Goal: Task Accomplishment & Management: Use online tool/utility

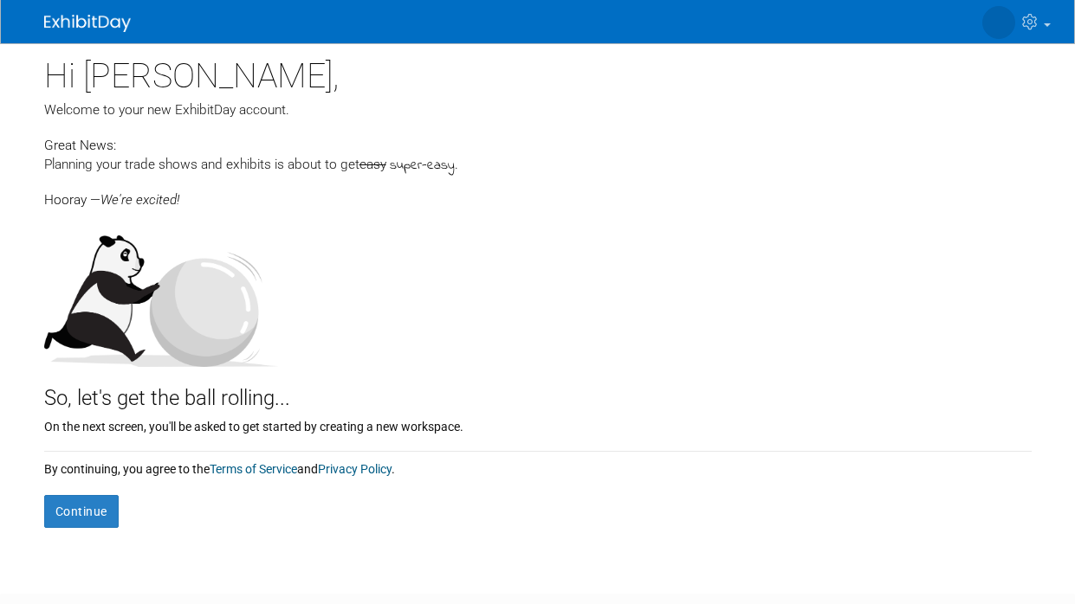
click at [99, 492] on form "Continue" at bounding box center [537, 503] width 987 height 50
click at [99, 493] on form "Continue" at bounding box center [537, 503] width 987 height 50
click at [88, 514] on button "Continue" at bounding box center [81, 511] width 74 height 33
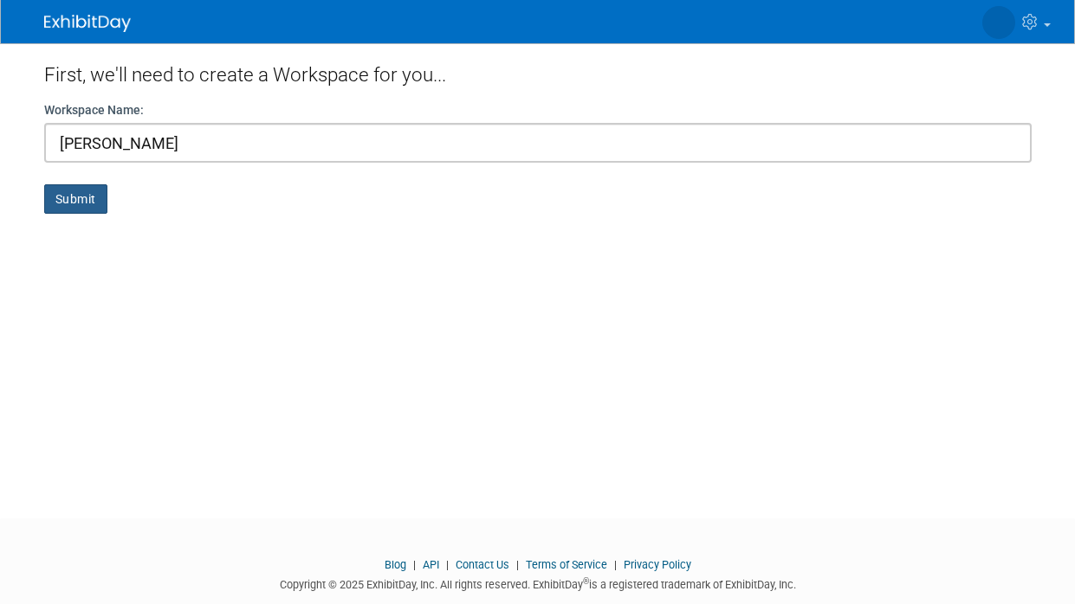
type input "[PERSON_NAME]"
click at [60, 203] on button "Submit" at bounding box center [75, 198] width 63 height 29
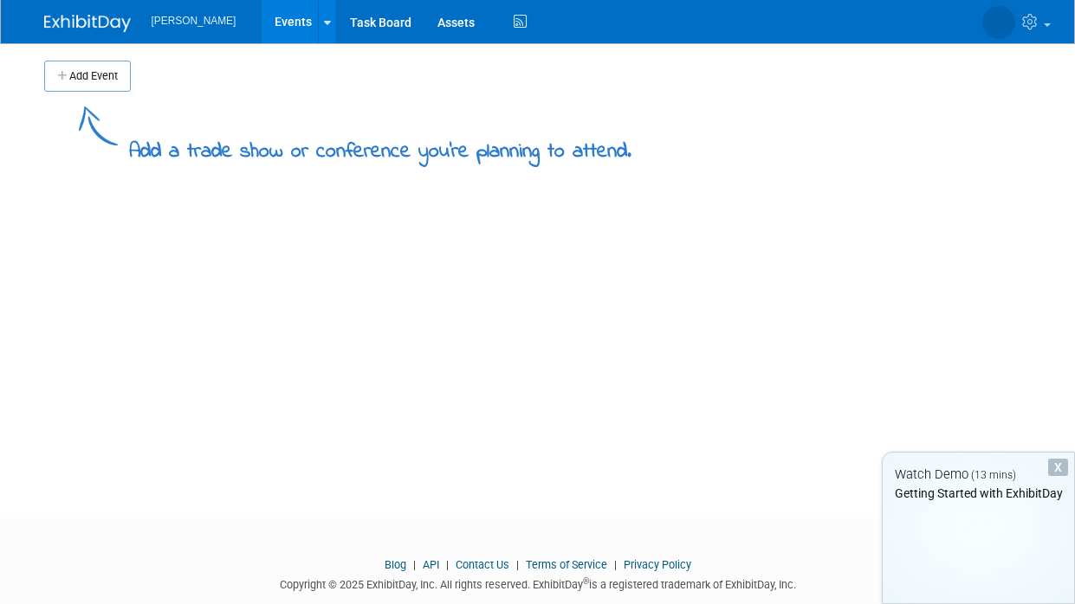
click at [60, 203] on div "Add Event Add a trade show or conference you're planning to attend. New Event D…" at bounding box center [537, 265] width 1013 height 444
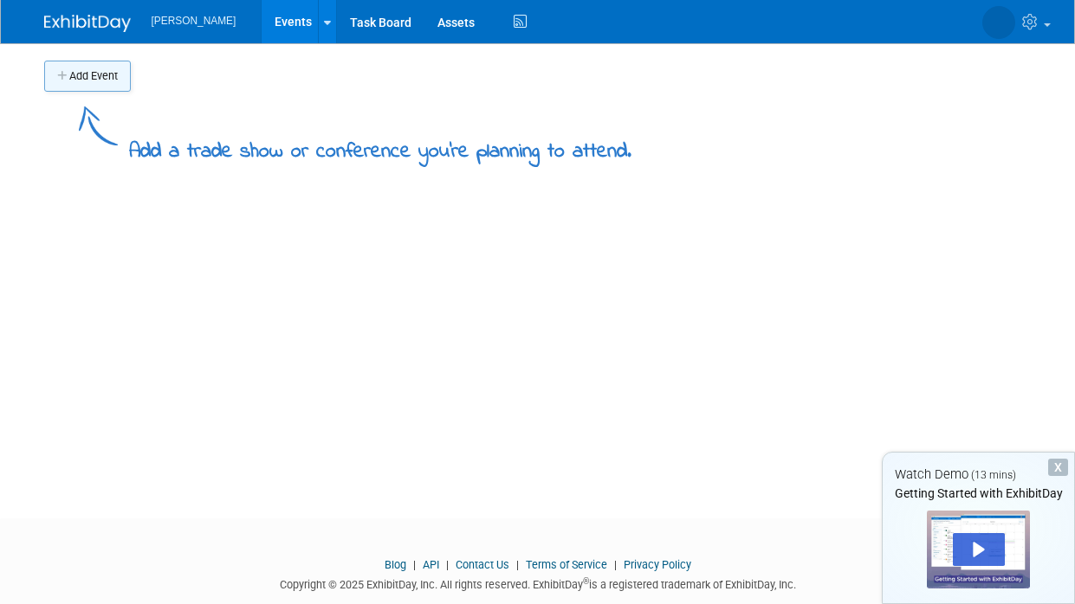
click at [75, 84] on button "Add Event" at bounding box center [87, 76] width 87 height 31
